Goal: Information Seeking & Learning: Learn about a topic

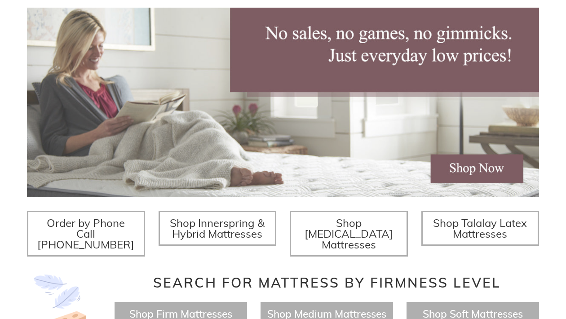
scroll to position [68, 0]
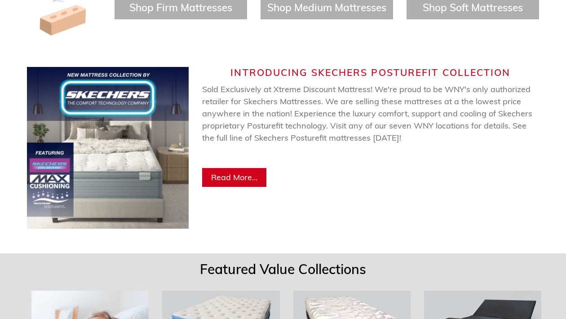
scroll to position [460, 0]
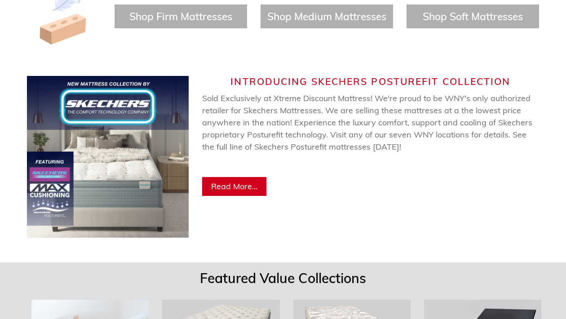
click at [254, 177] on link "Read More..." at bounding box center [234, 186] width 64 height 19
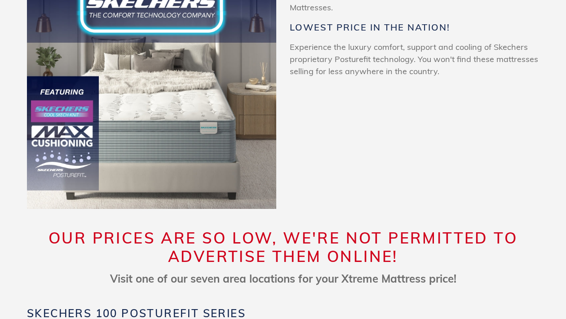
scroll to position [146, 0]
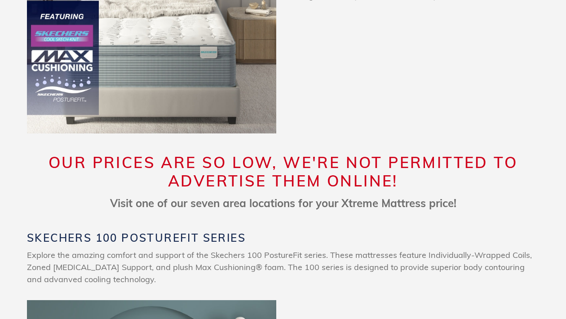
scroll to position [98, 0]
